Goal: Complete application form

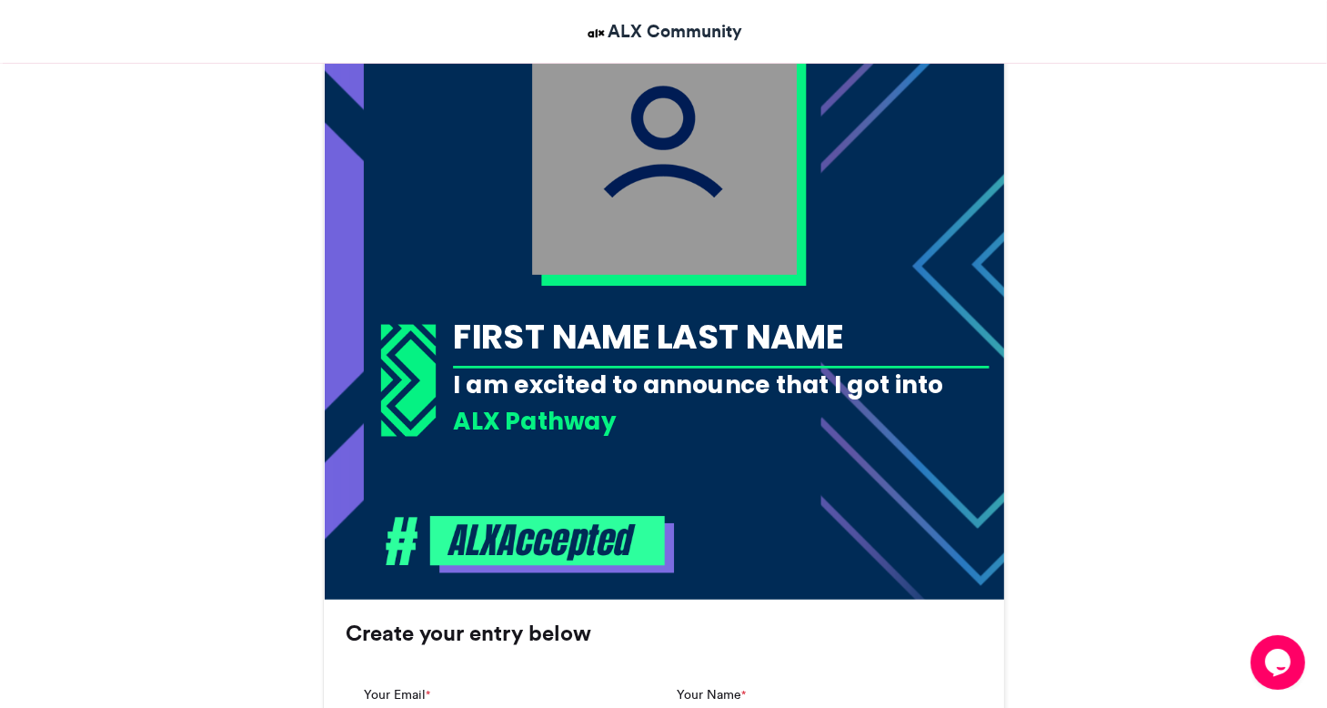
scroll to position [659, 0]
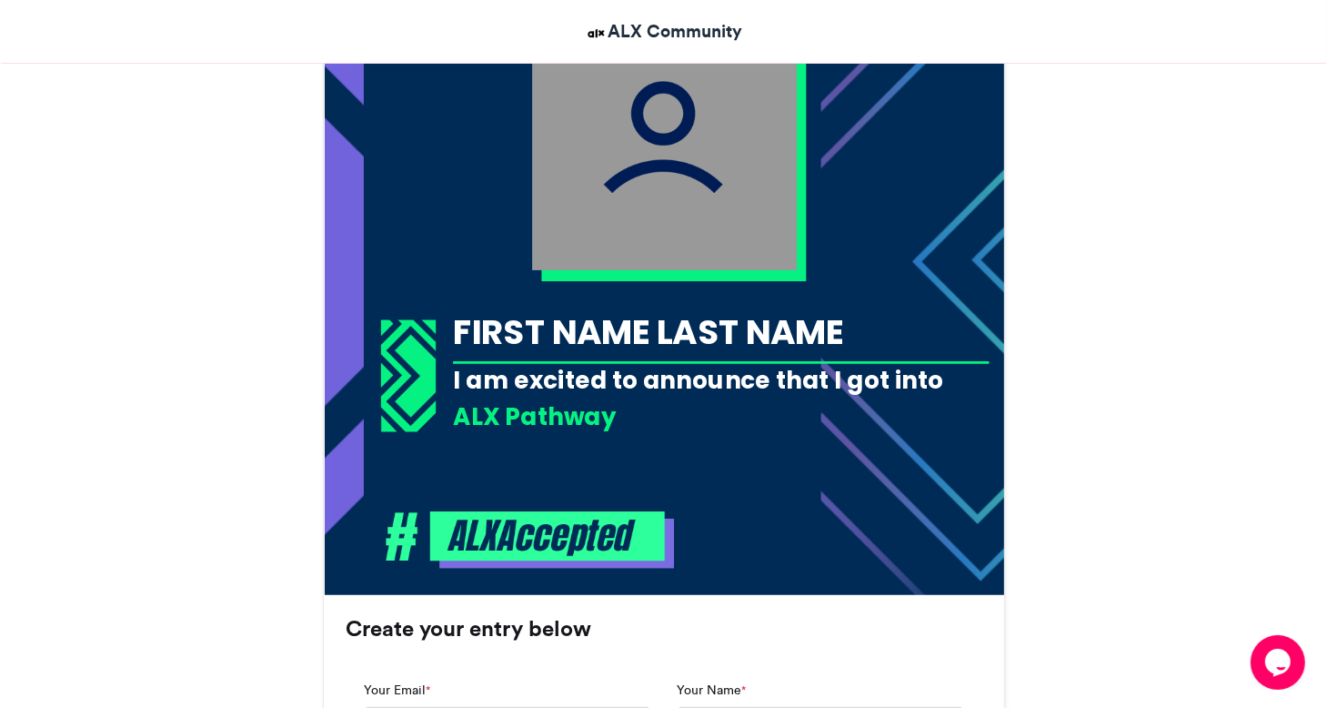
click at [695, 263] on img at bounding box center [664, 137] width 265 height 265
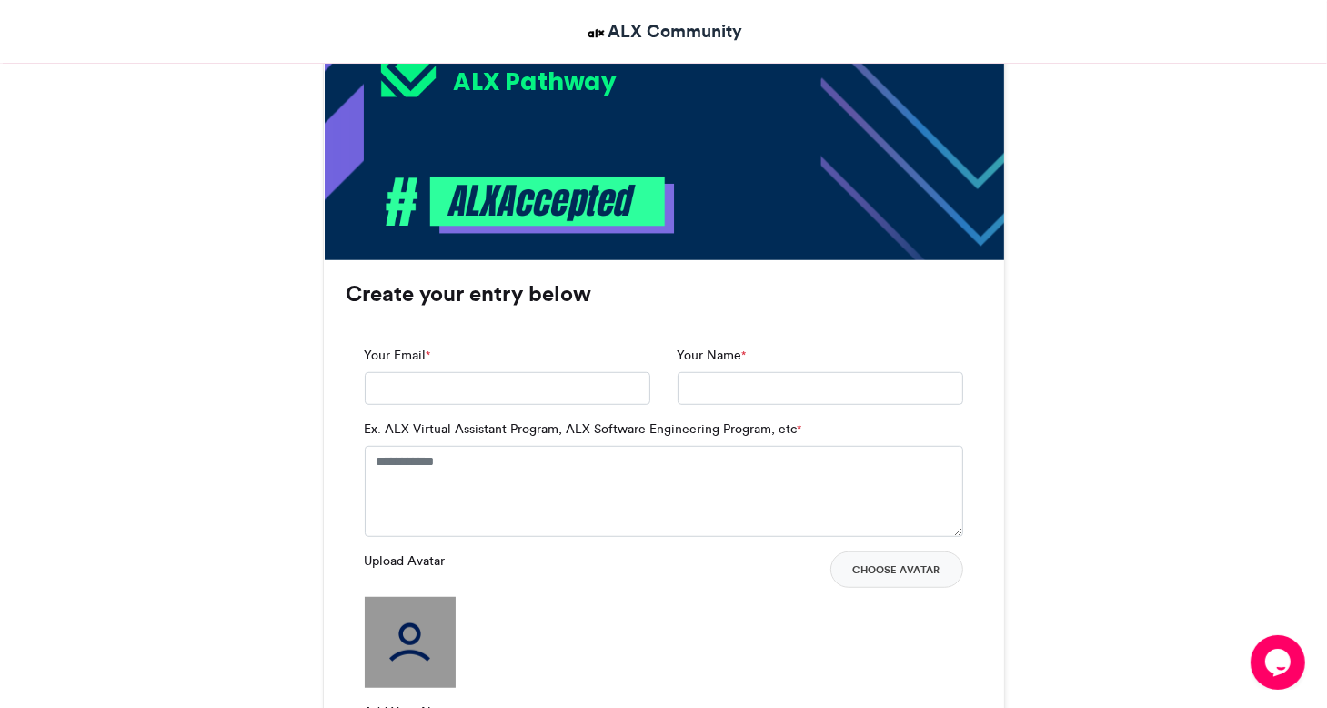
scroll to position [1026, 0]
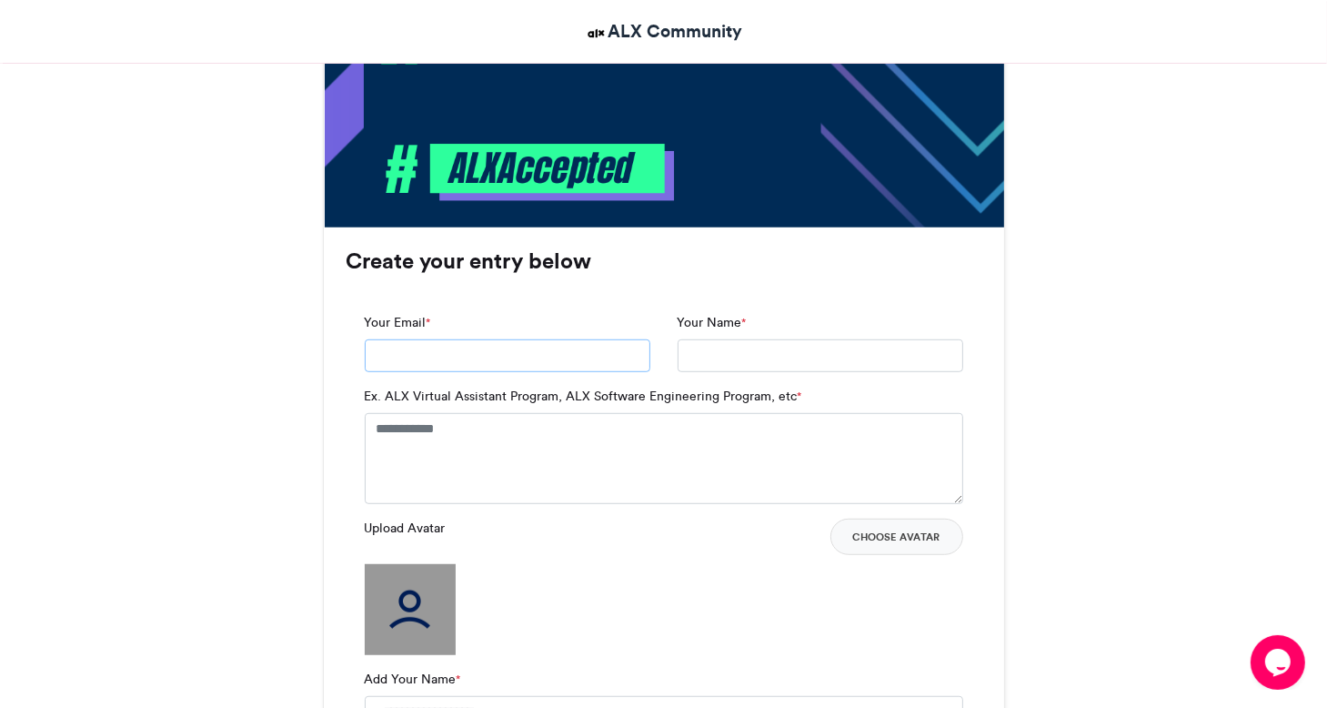
click at [487, 357] on input "Your Email *" at bounding box center [508, 355] width 286 height 33
type input "**********"
click at [447, 477] on textarea "Ex. ALX Virtual Assistant Program, ALX Software Engineering Program, etc *" at bounding box center [664, 458] width 598 height 91
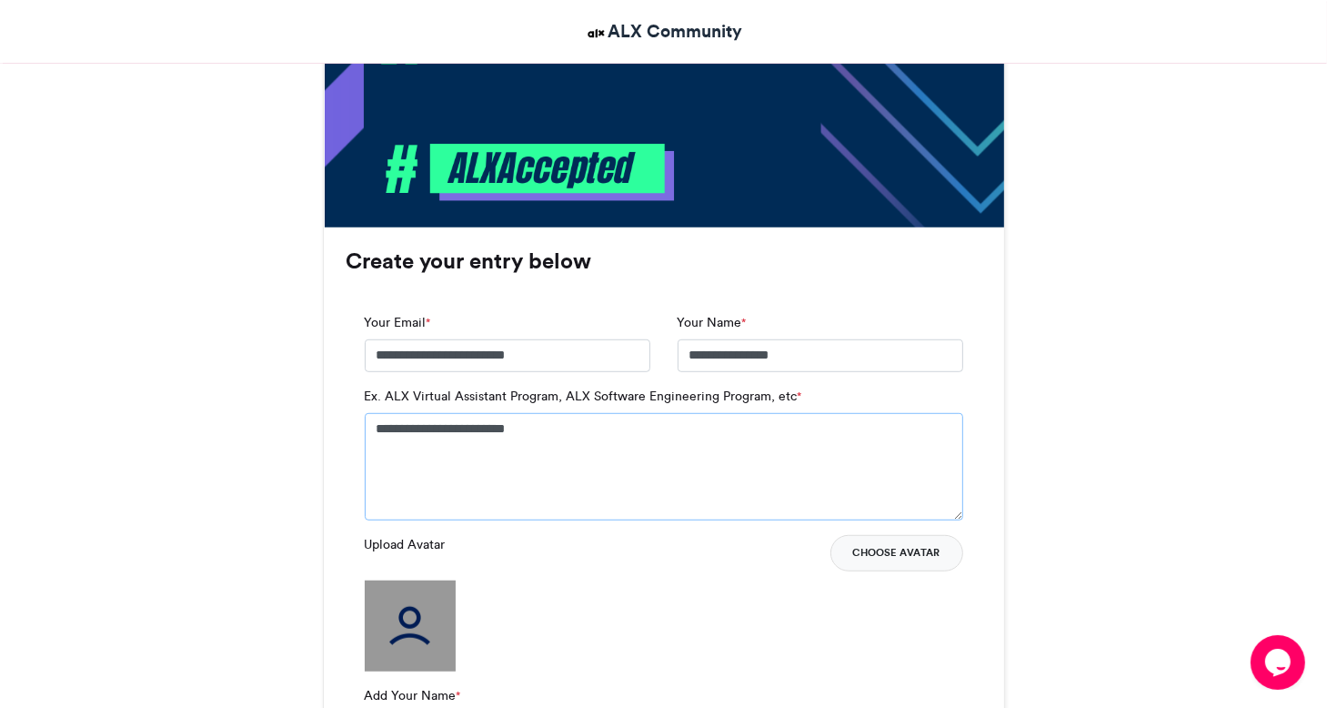
type textarea "**********"
click at [868, 559] on button "Choose Avatar" at bounding box center [896, 553] width 133 height 36
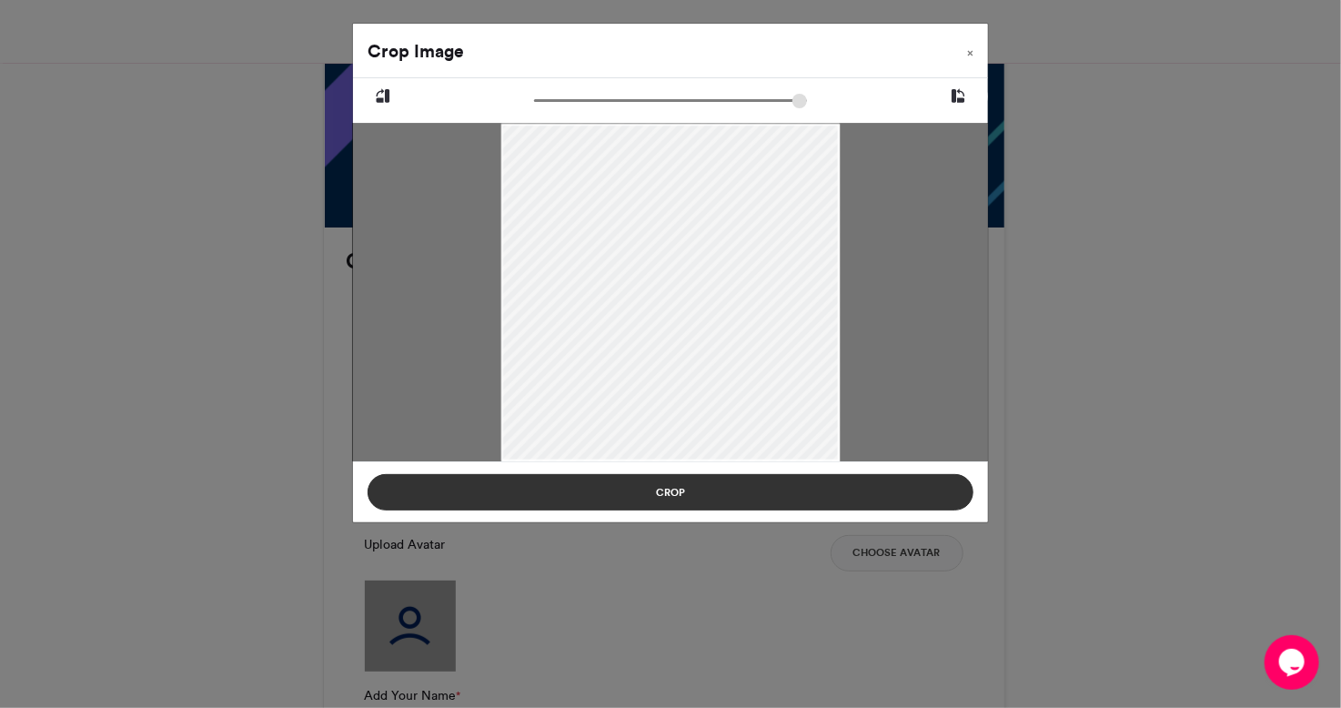
click at [797, 494] on button "Crop" at bounding box center [670, 492] width 606 height 36
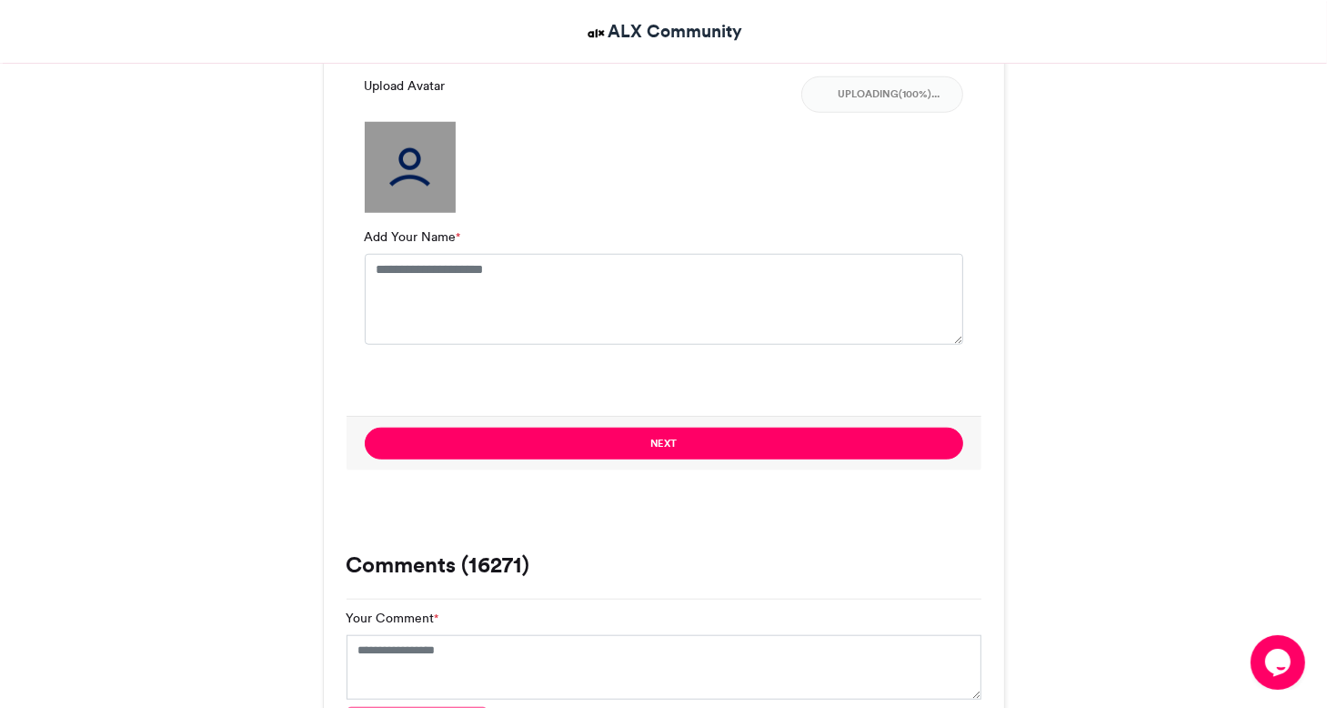
scroll to position [1521, 0]
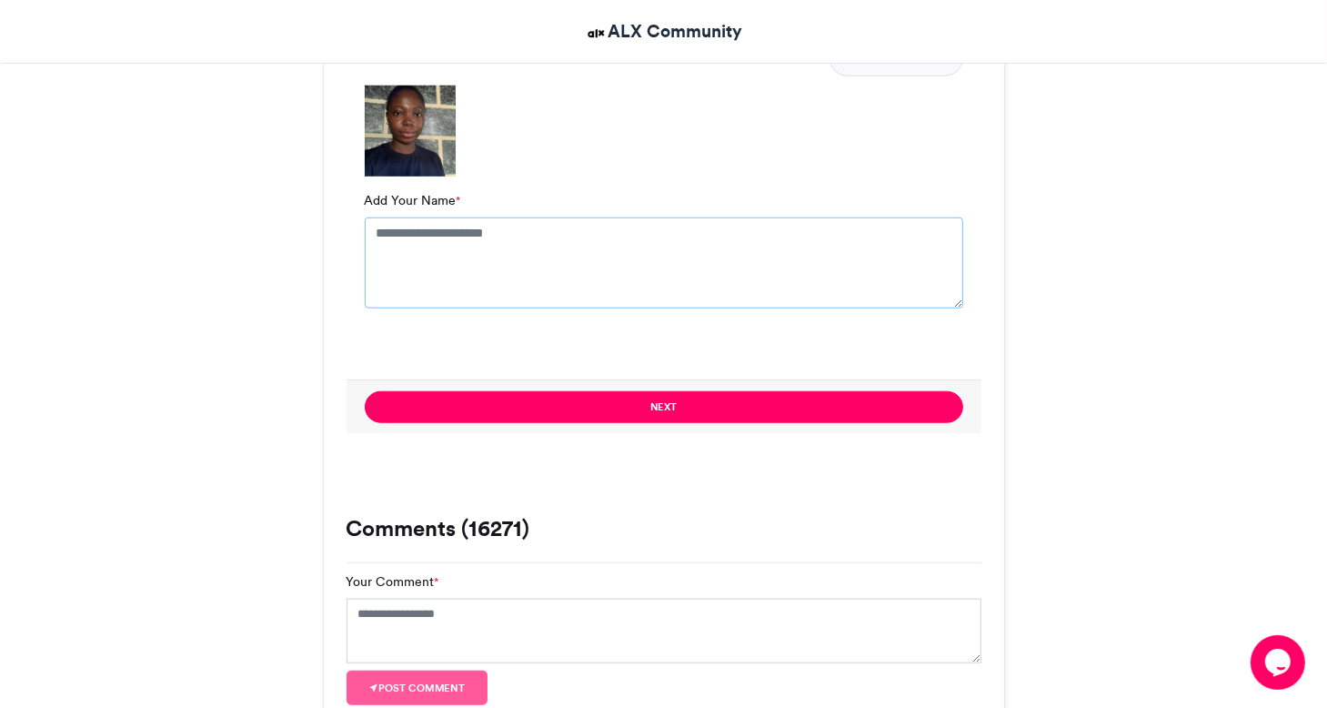
click at [467, 283] on textarea "Add Your Name *" at bounding box center [664, 262] width 598 height 91
type textarea "**********"
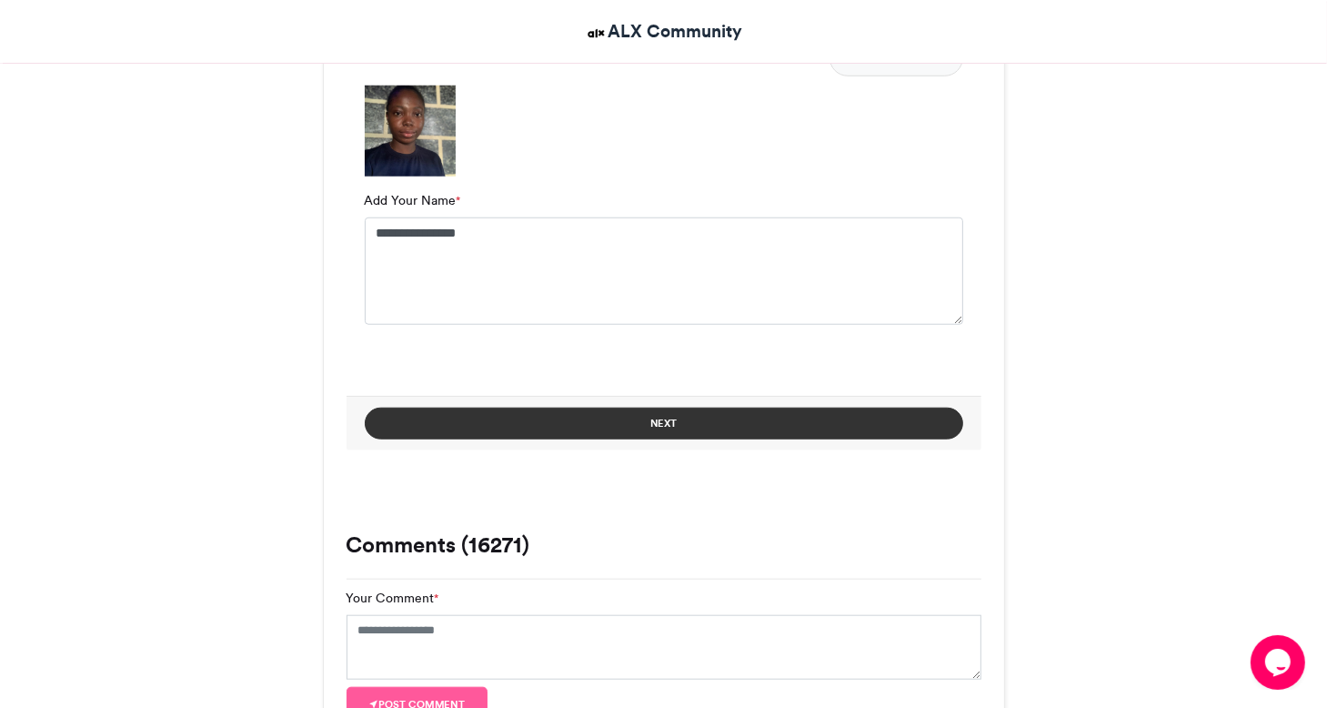
click at [628, 437] on button "Next" at bounding box center [664, 423] width 598 height 32
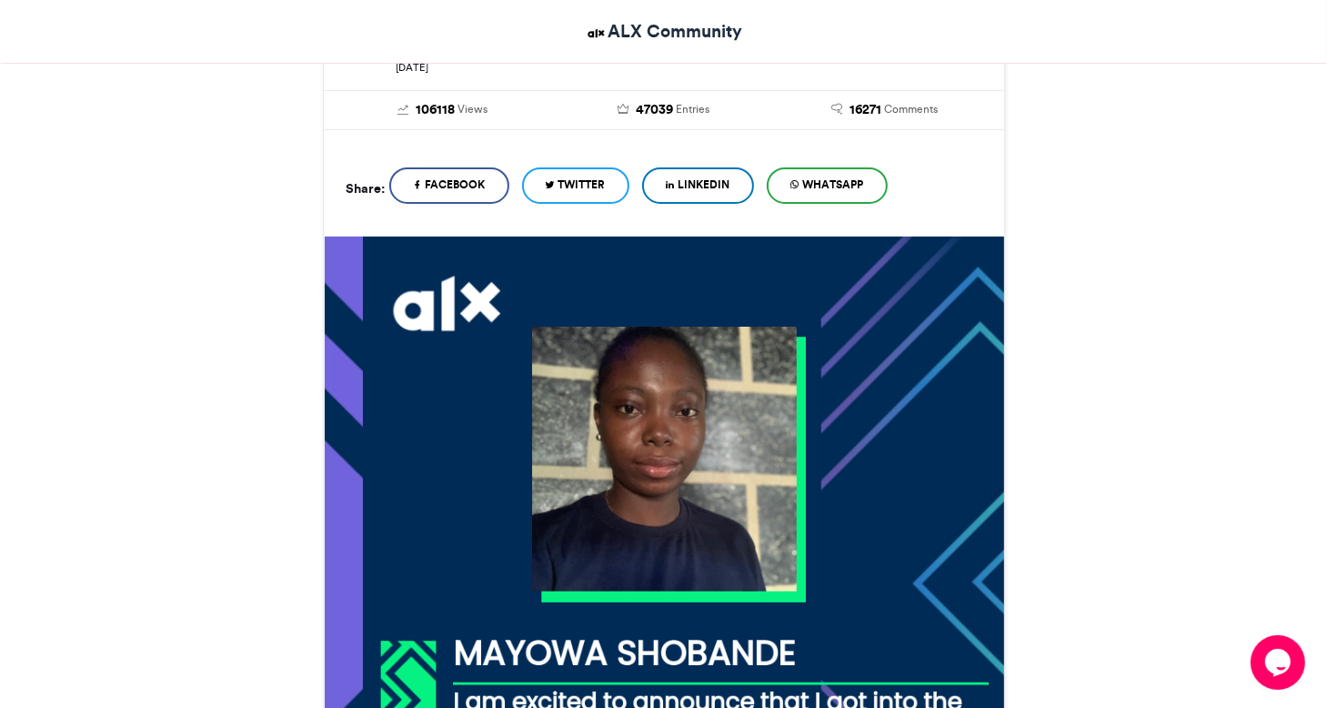
scroll to position [297, 0]
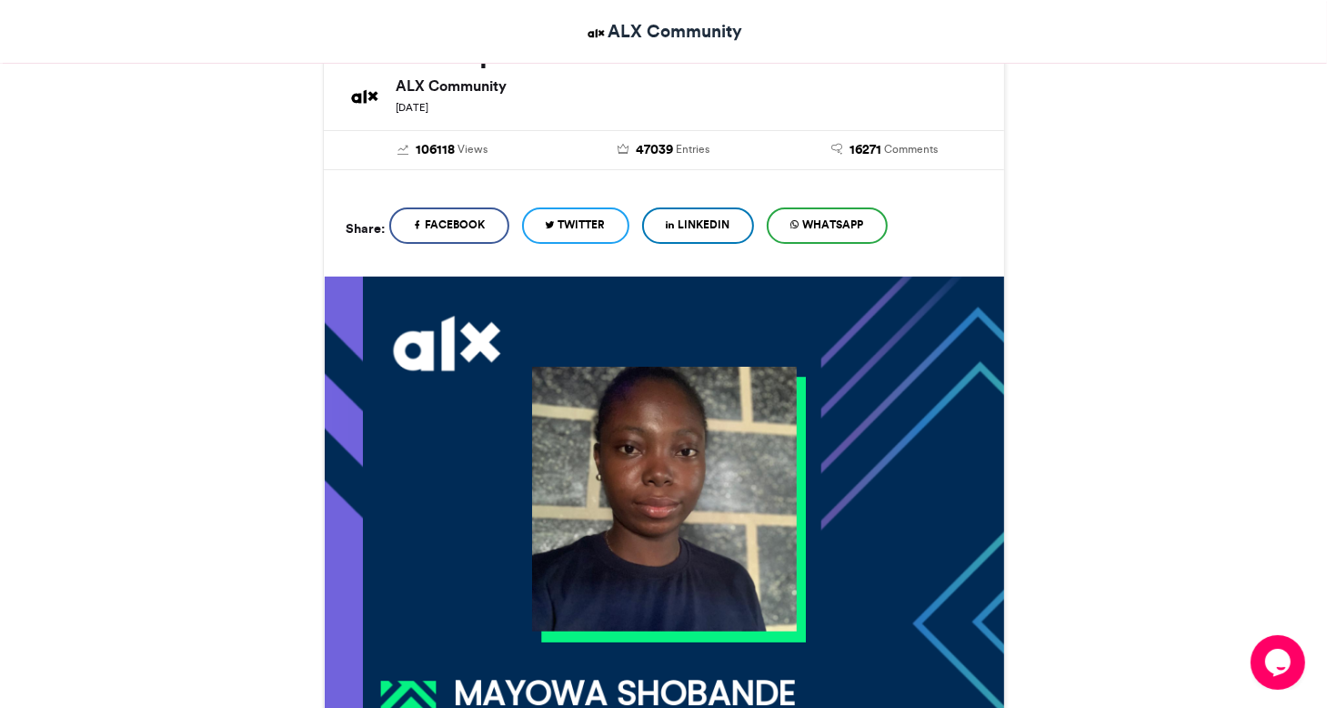
click at [870, 207] on link "WhatsApp" at bounding box center [827, 225] width 121 height 36
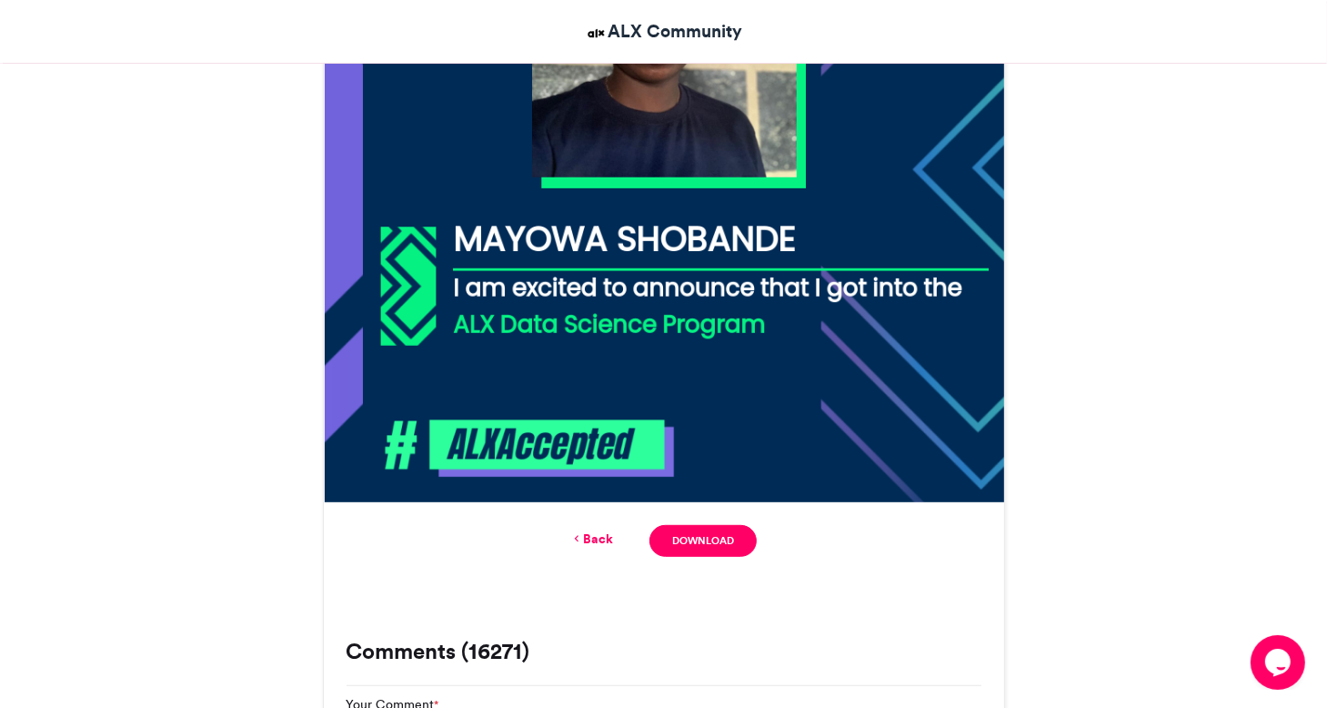
scroll to position [759, 0]
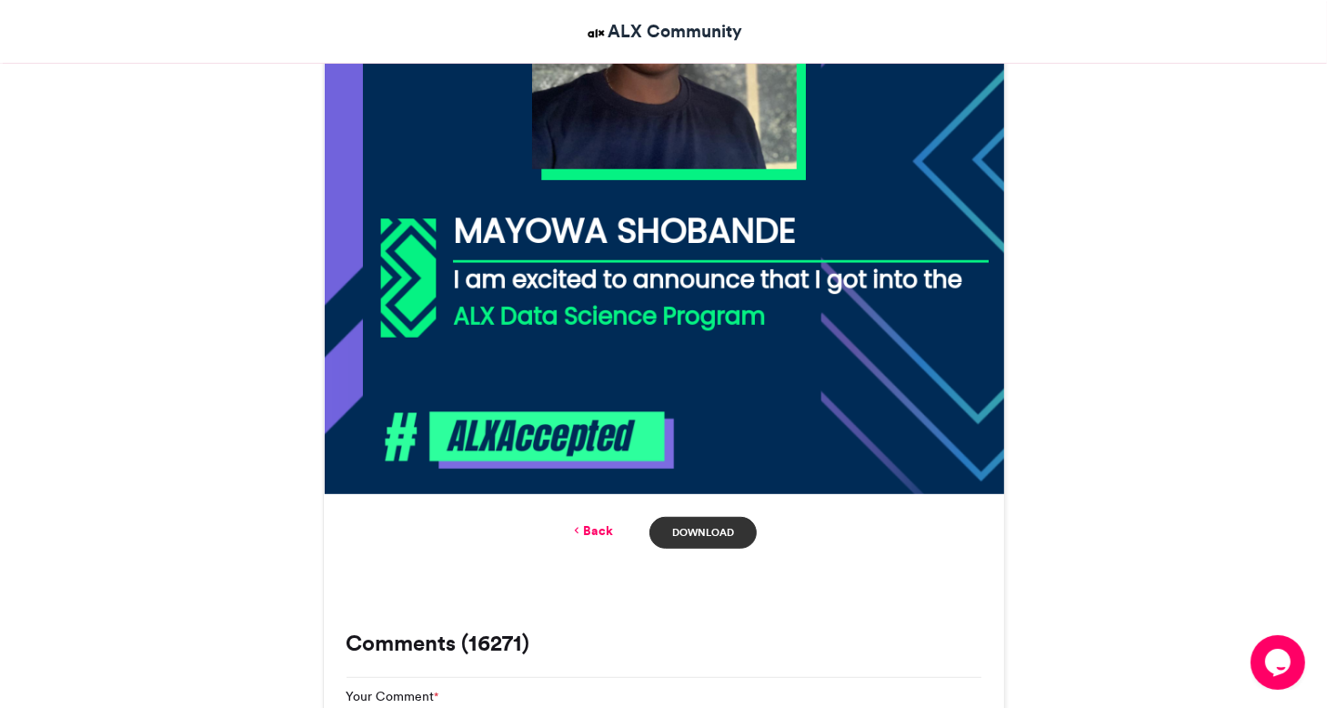
click at [708, 520] on link "Download" at bounding box center [702, 533] width 106 height 32
